Goal: Navigation & Orientation: Find specific page/section

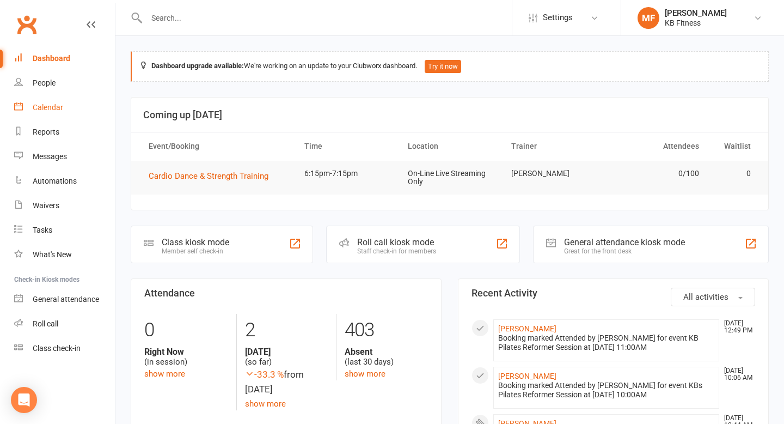
click at [49, 106] on div "Calendar" at bounding box center [48, 107] width 31 height 9
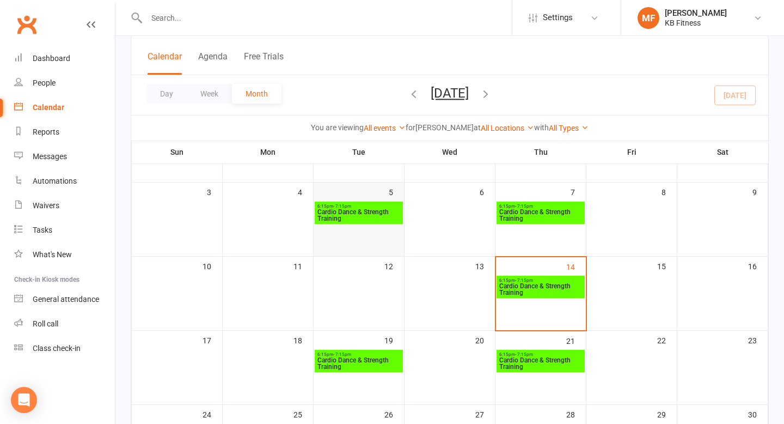
scroll to position [131, 0]
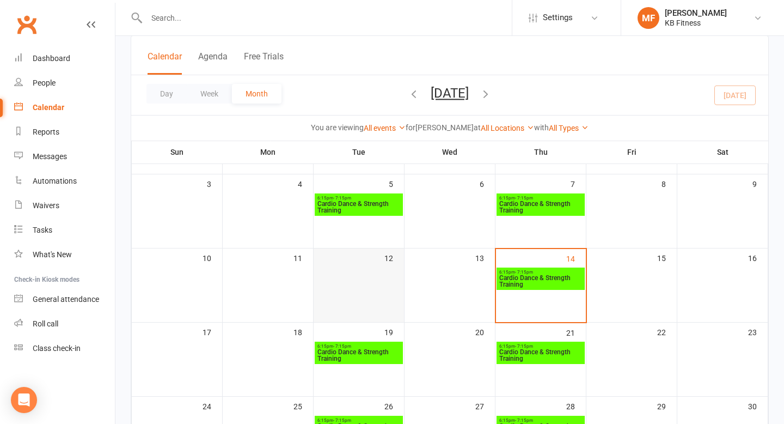
click at [372, 293] on td "12" at bounding box center [359, 285] width 91 height 74
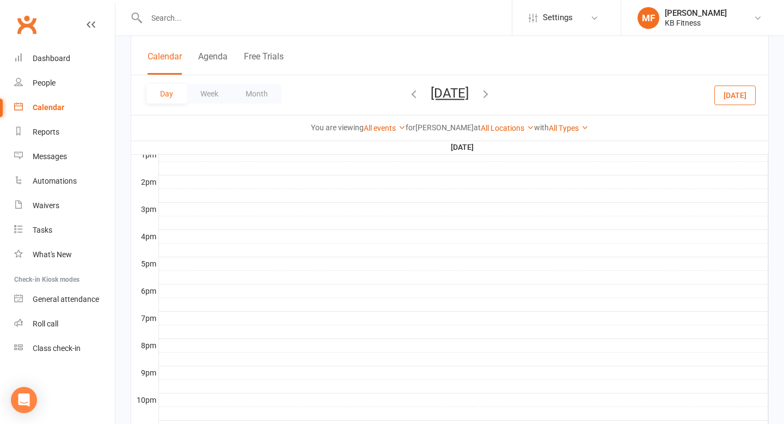
scroll to position [429, 0]
click at [166, 95] on button "Day" at bounding box center [167, 94] width 40 height 20
click at [94, 22] on icon at bounding box center [91, 24] width 9 height 9
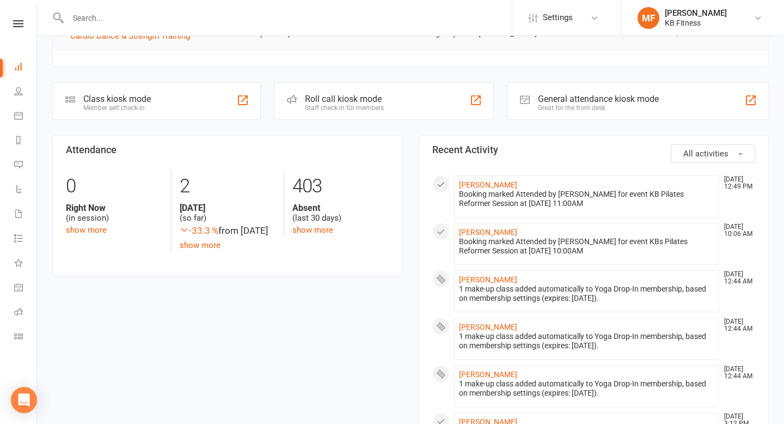
scroll to position [262, 0]
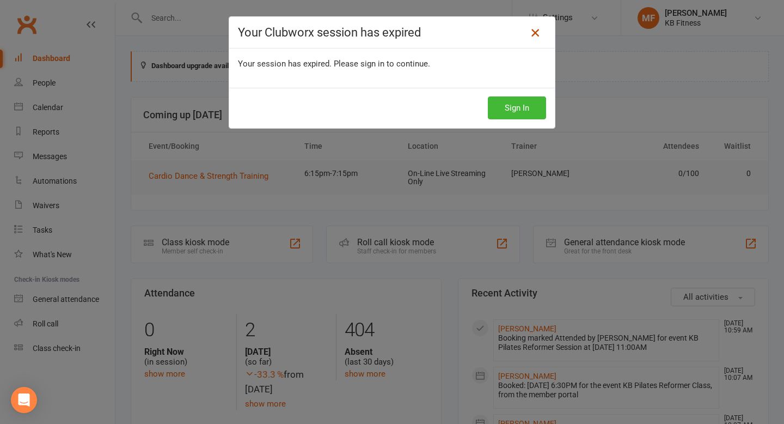
click at [540, 26] on link at bounding box center [535, 32] width 17 height 17
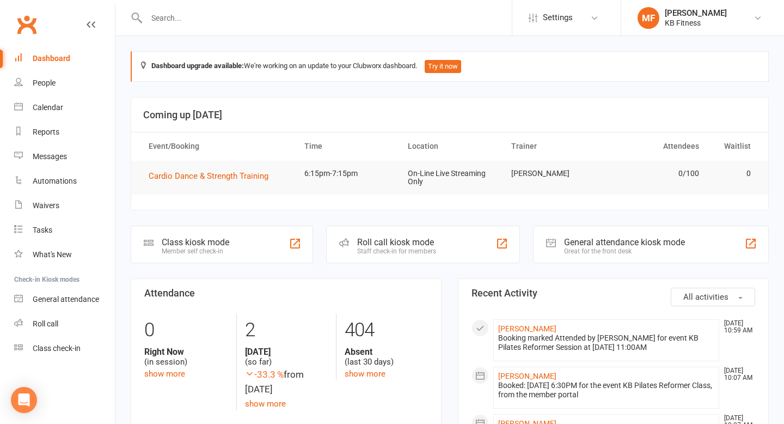
click at [391, 242] on div "Roll call kiosk mode" at bounding box center [396, 242] width 79 height 10
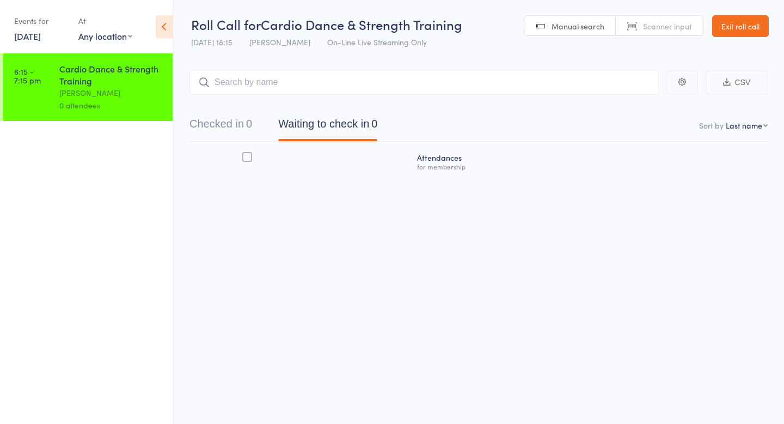
click at [162, 25] on icon at bounding box center [164, 26] width 17 height 23
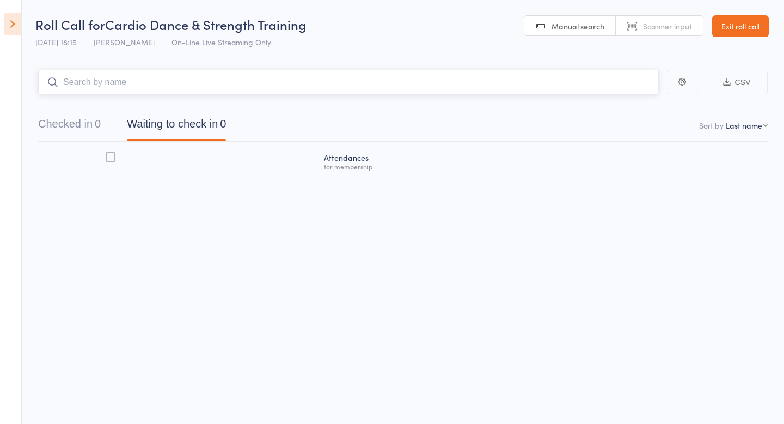
click at [112, 75] on input "search" at bounding box center [348, 82] width 621 height 25
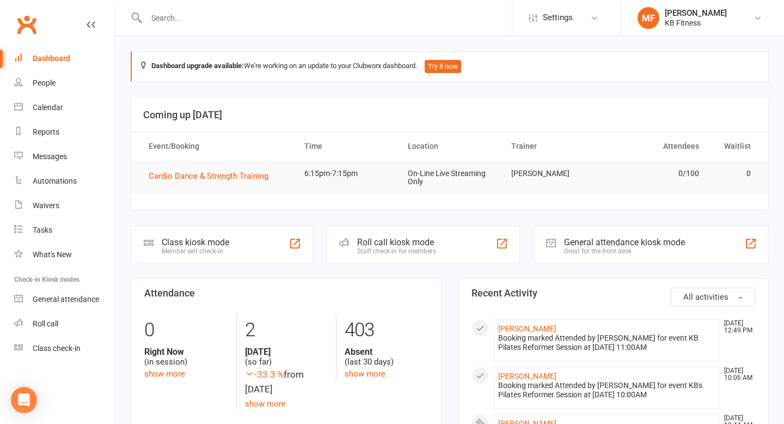
click at [50, 54] on div "Dashboard" at bounding box center [52, 58] width 38 height 9
